Goal: Information Seeking & Learning: Learn about a topic

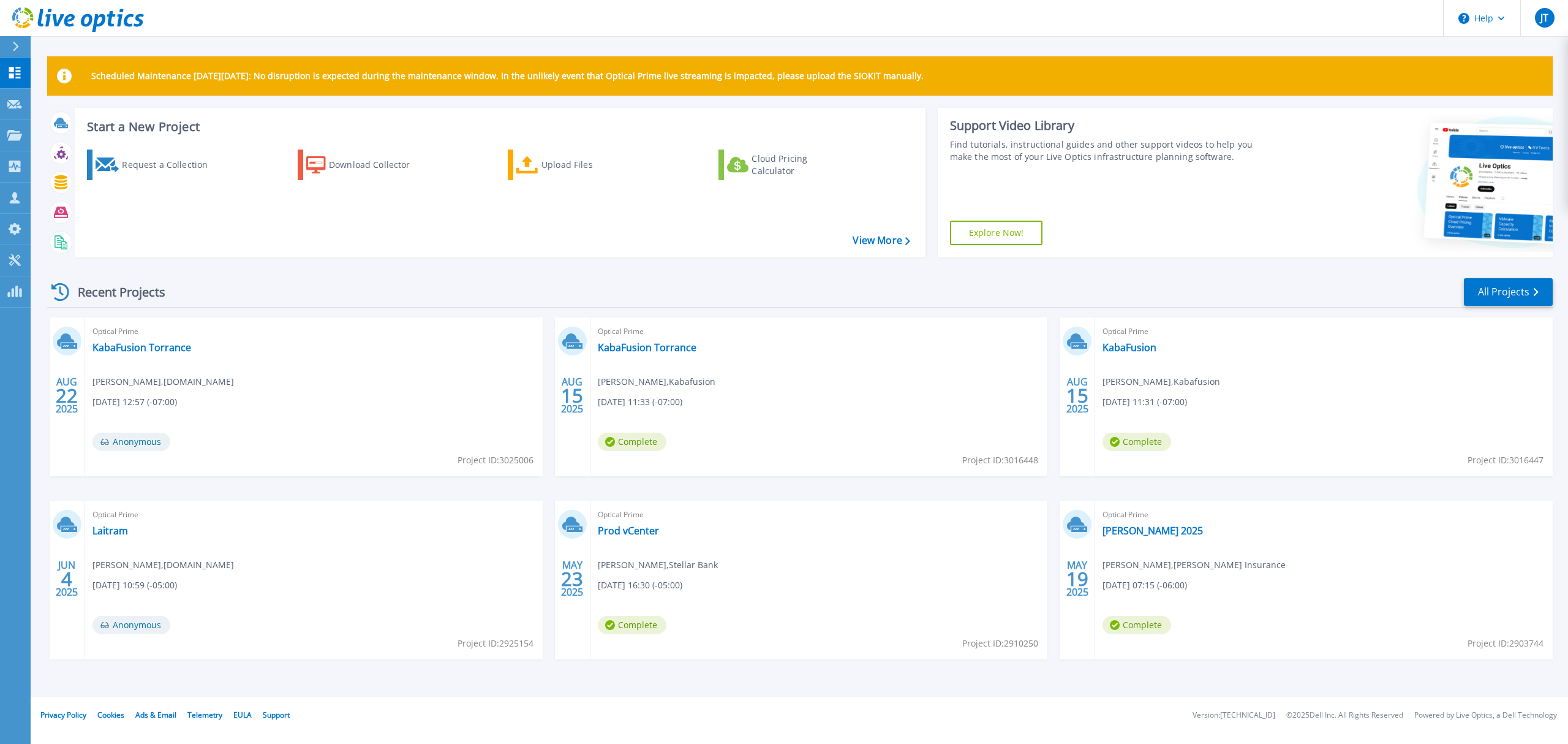
click at [647, 339] on div "Optical Prime KabaFusion Torrance Carlos Garcia , Kabafusion 08/15/2025, 11:33 …" at bounding box center [819, 396] width 458 height 159
click at [647, 344] on link "KabaFusion Torrance" at bounding box center [647, 347] width 99 height 12
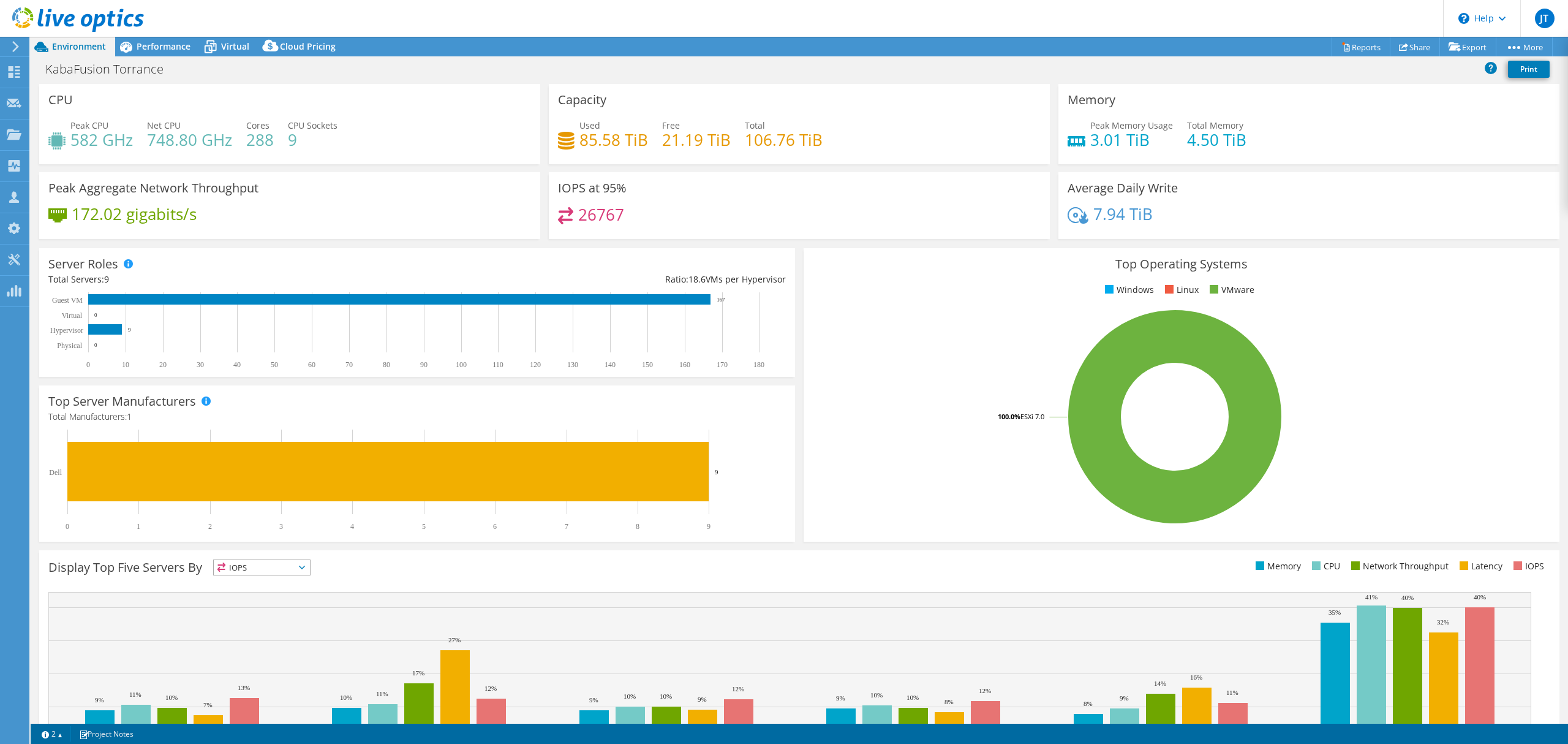
select select "USD"
click at [212, 49] on icon at bounding box center [210, 48] width 12 height 10
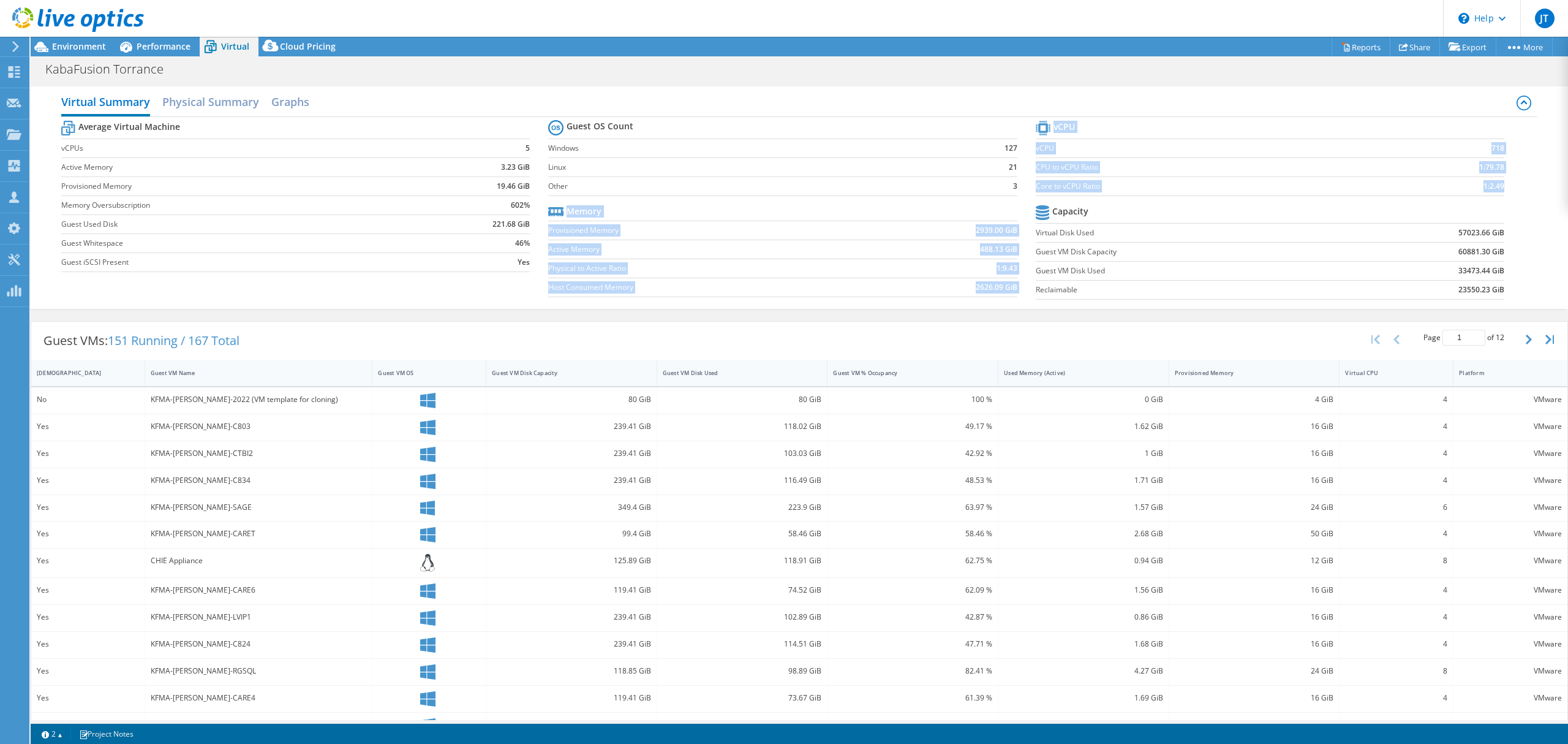
drag, startPoint x: 1025, startPoint y: 233, endPoint x: 1515, endPoint y: 230, distance: 490.0
click at [1515, 230] on div "Average Virtual Machine vCPUs 5 Active Memory 3.23 GiB Provisioned Memory 19.46…" at bounding box center [799, 211] width 1476 height 188
click at [1265, 294] on label "Reclaimable" at bounding box center [1189, 290] width 307 height 12
drag, startPoint x: 1074, startPoint y: 270, endPoint x: 1490, endPoint y: 271, distance: 416.0
click at [1490, 271] on tr "Guest VM Disk Used 33473.44 GiB" at bounding box center [1270, 270] width 469 height 19
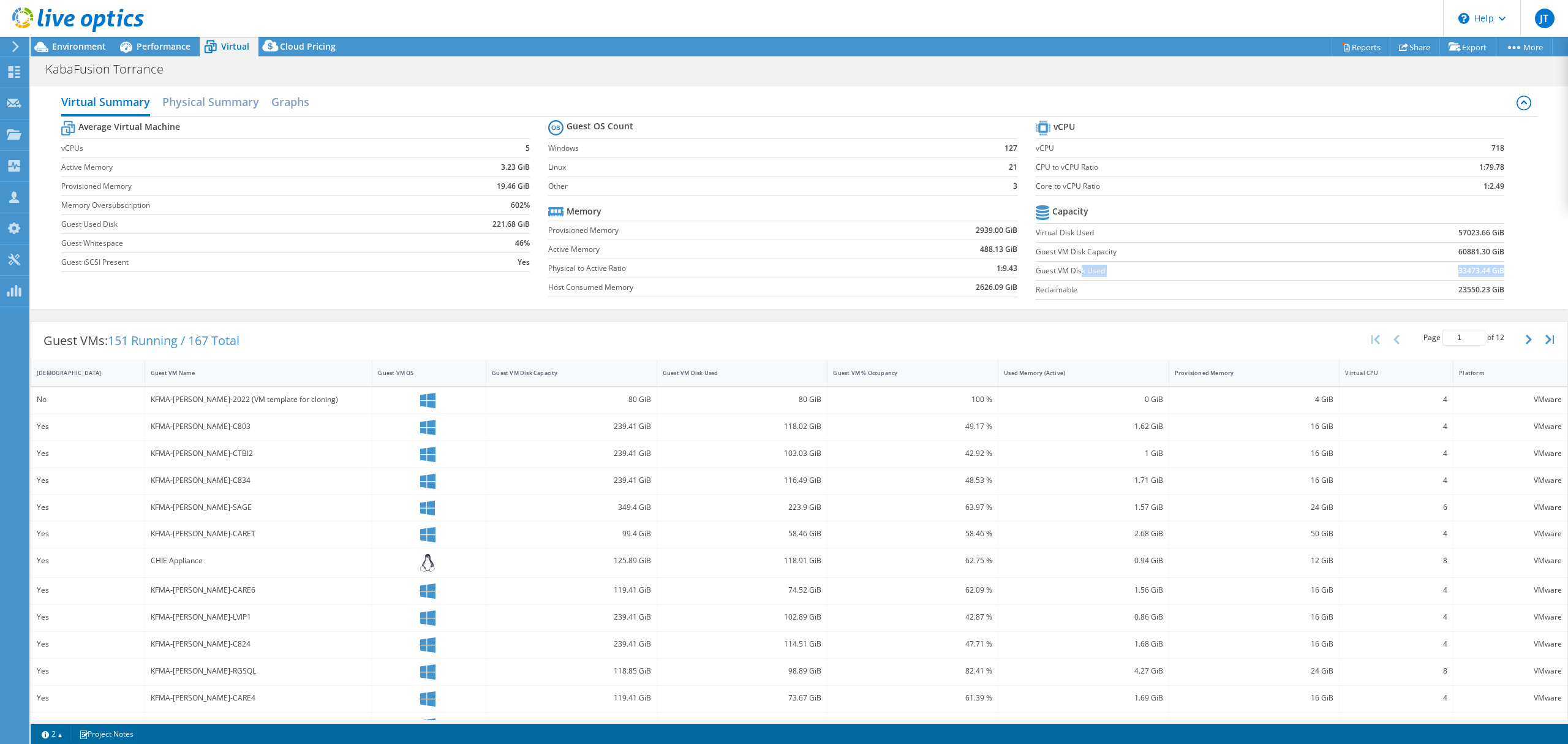
click at [468, 309] on div "Virtual Summary Physical Summary Graphs Average Virtual Machine vCPUs 5 Active …" at bounding box center [799, 197] width 1537 height 222
click at [927, 317] on div "Guest VMs: 151 Running / 167 Total Page 1 of 12 5 rows 10 rows 20 rows 25 rows …" at bounding box center [799, 558] width 1537 height 485
